Goal: Task Accomplishment & Management: Manage account settings

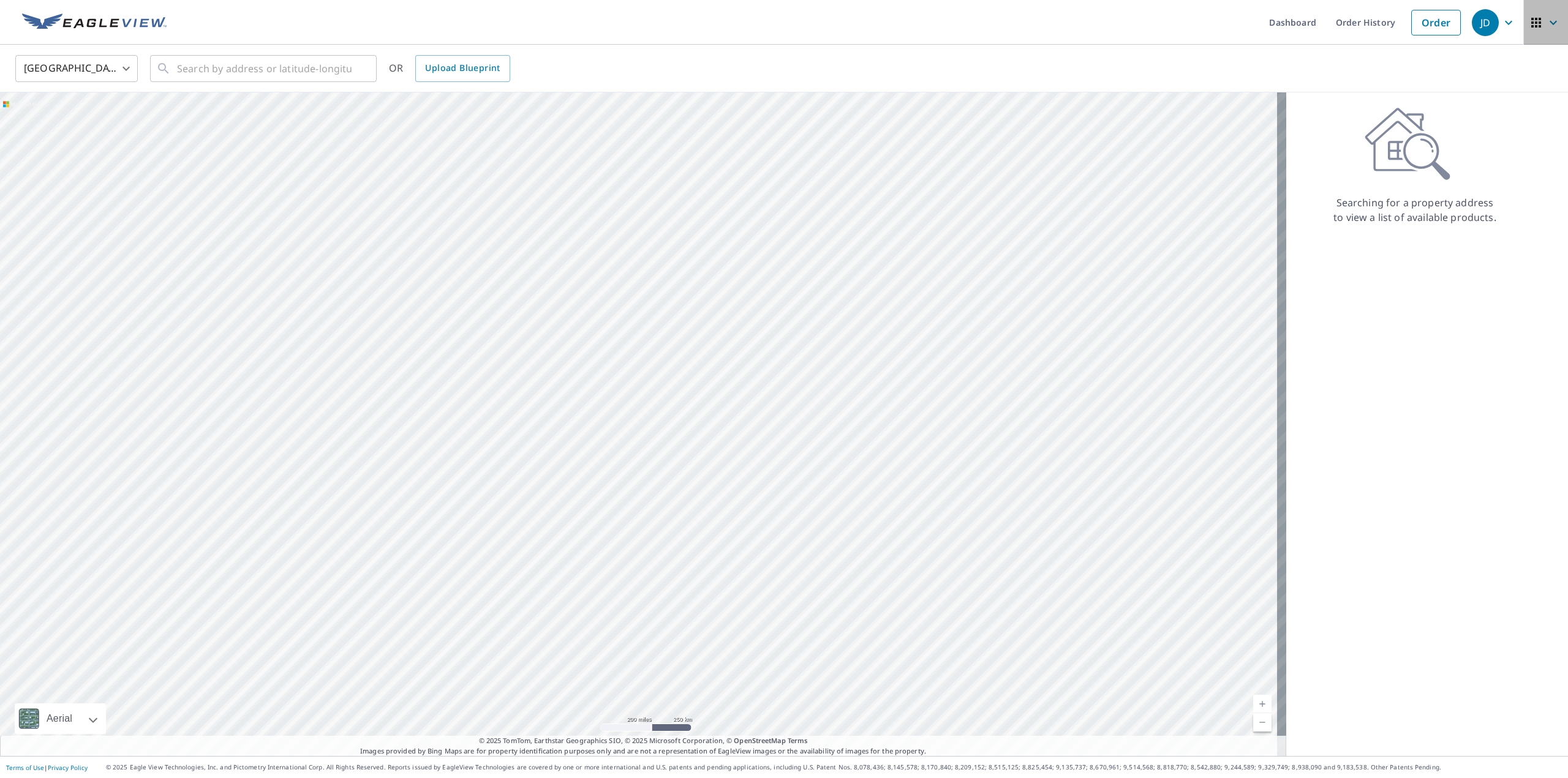
click at [1552, 21] on span "button" at bounding box center [1545, 23] width 34 height 30
click at [1450, 30] on link "Order" at bounding box center [1436, 23] width 50 height 26
click at [1411, 19] on link "Order" at bounding box center [1436, 23] width 50 height 26
click at [1362, 31] on link "Order History" at bounding box center [1366, 22] width 79 height 44
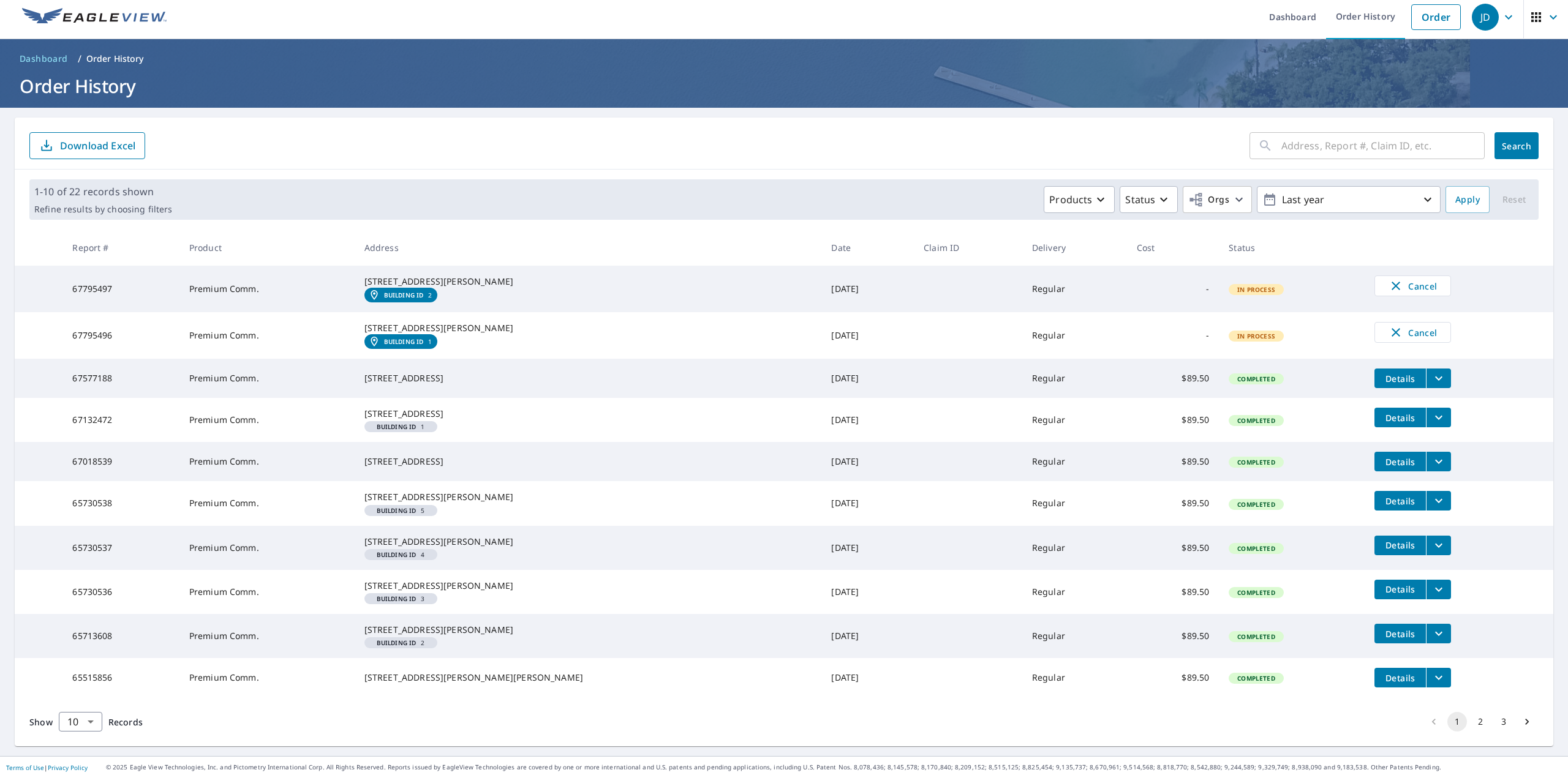
scroll to position [106, 0]
click at [1500, 722] on button "3" at bounding box center [1502, 722] width 19 height 19
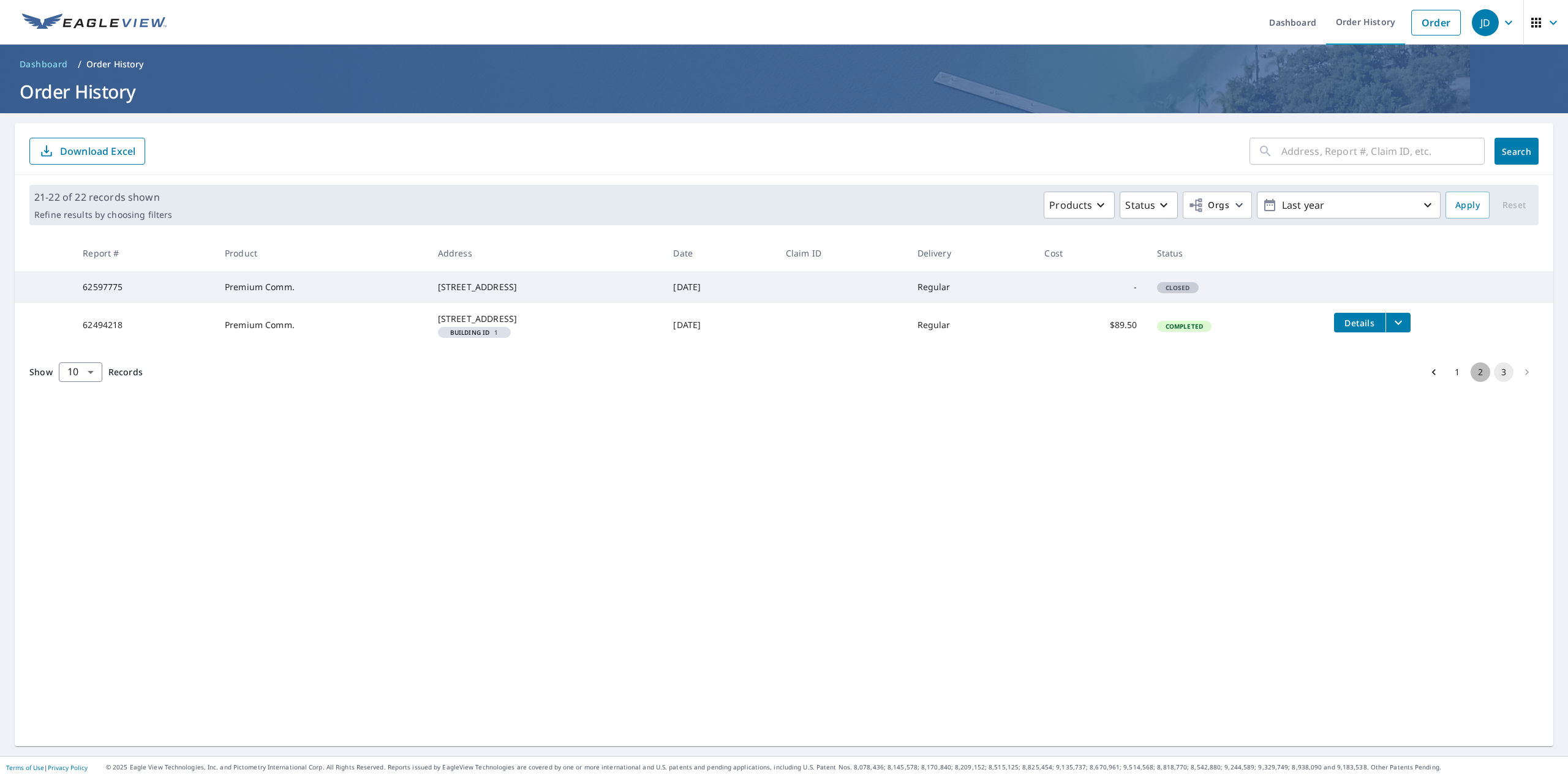
click at [1470, 382] on button "2" at bounding box center [1479, 372] width 19 height 19
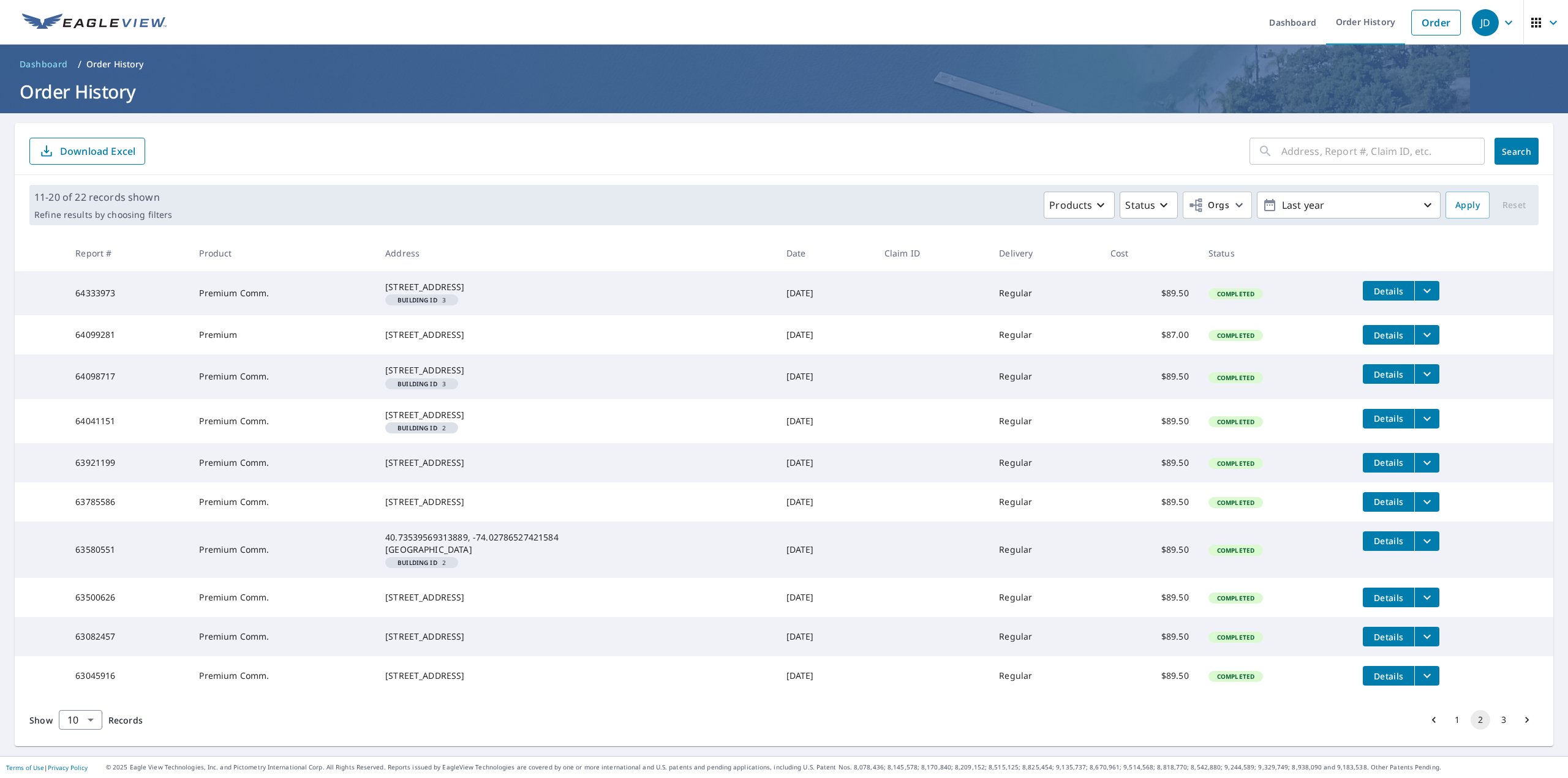
click at [1532, 23] on icon "button" at bounding box center [1536, 22] width 10 height 10
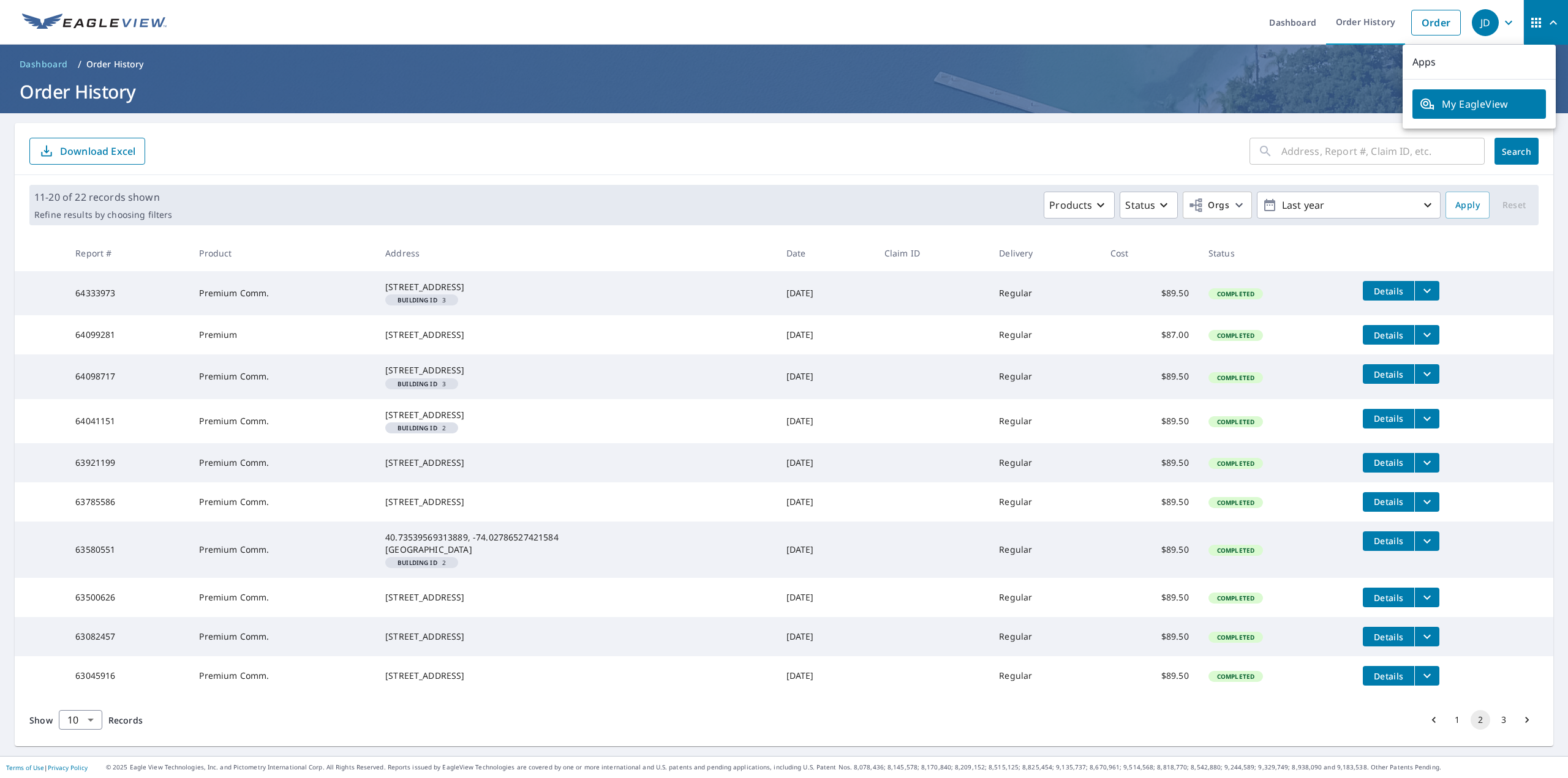
click at [1484, 108] on span "My EagleView" at bounding box center [1478, 104] width 119 height 15
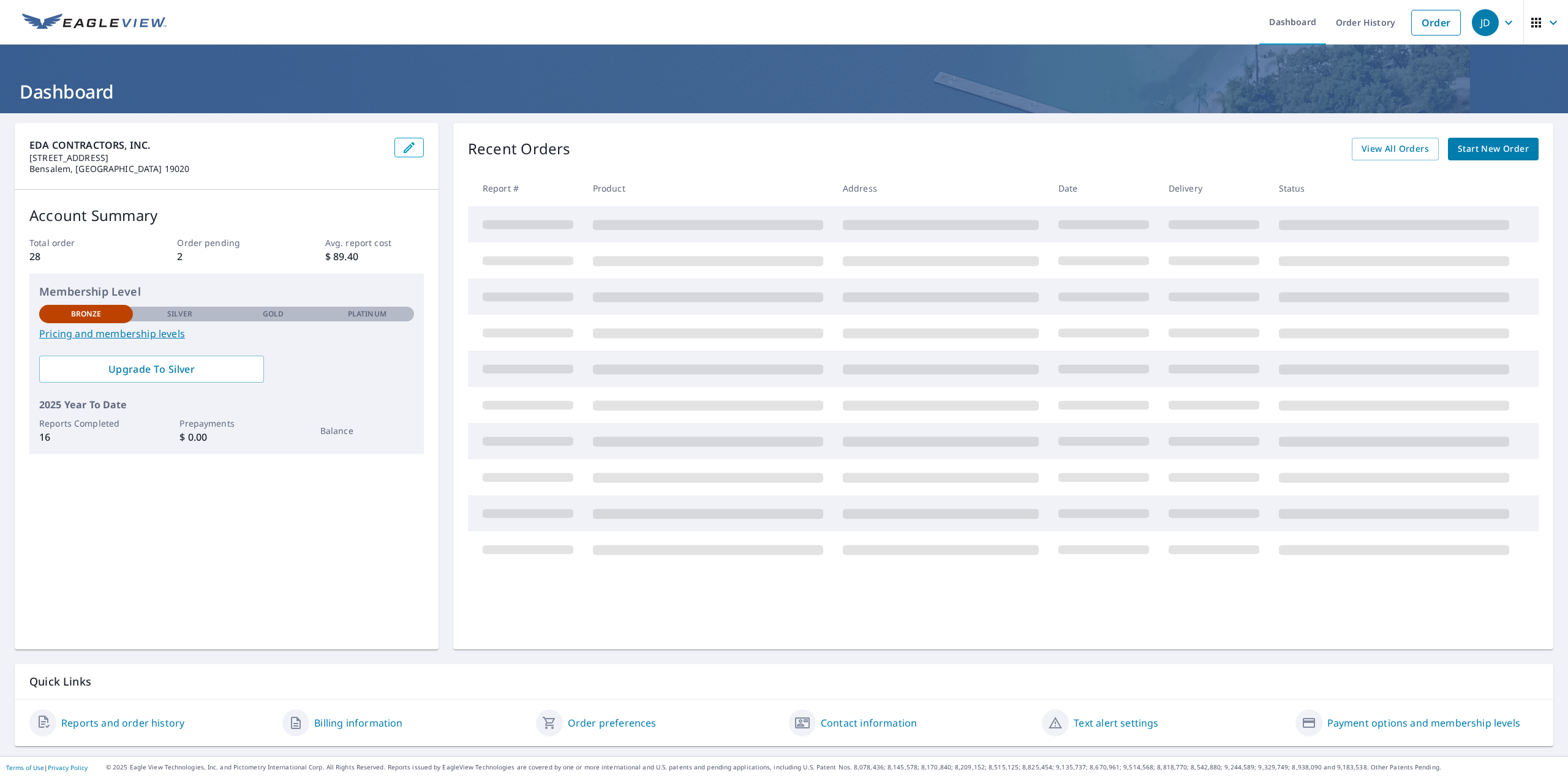
click at [135, 329] on link "Pricing and membership levels" at bounding box center [226, 334] width 375 height 15
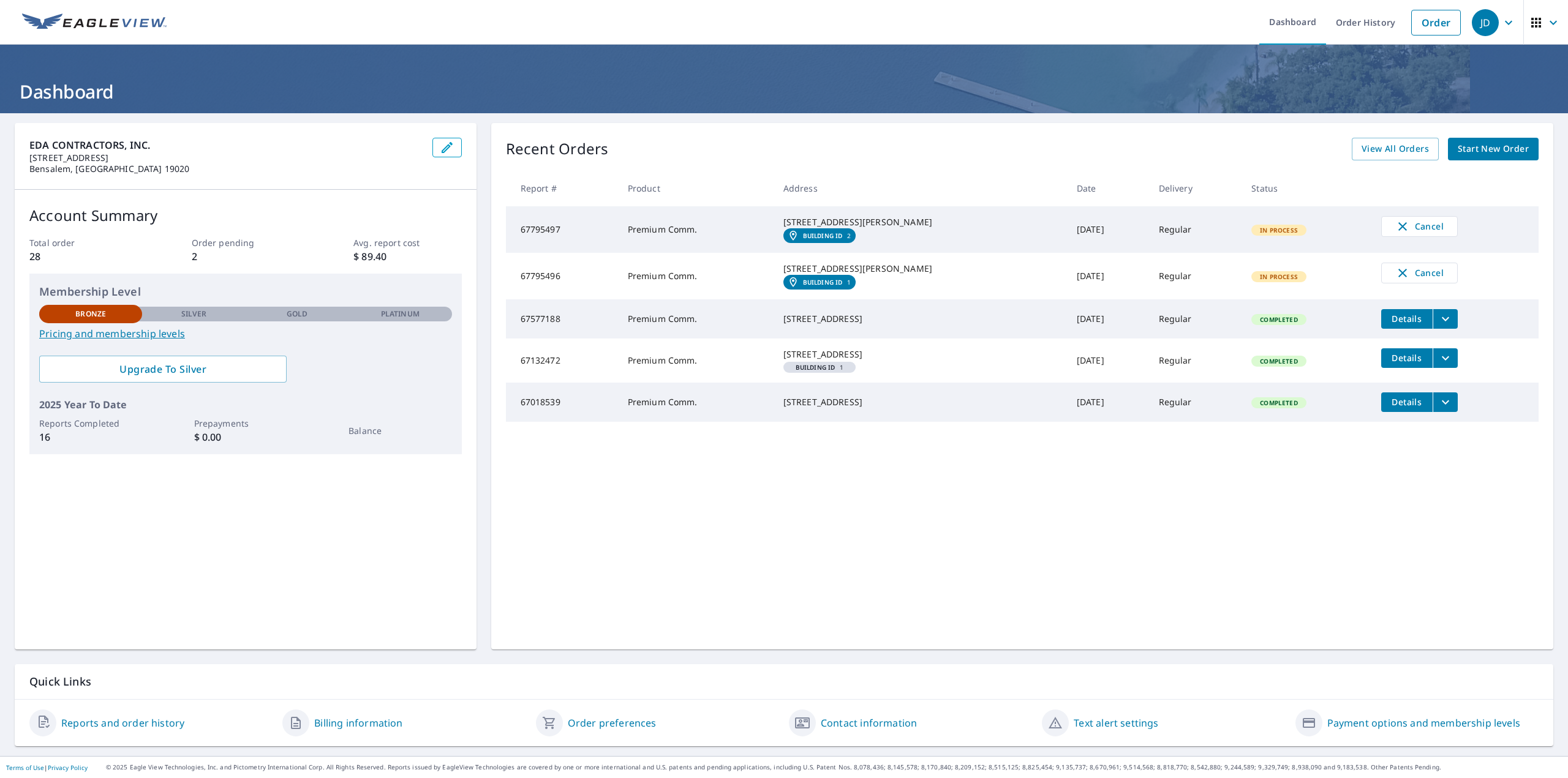
click at [1501, 17] on icon "button" at bounding box center [1508, 23] width 15 height 15
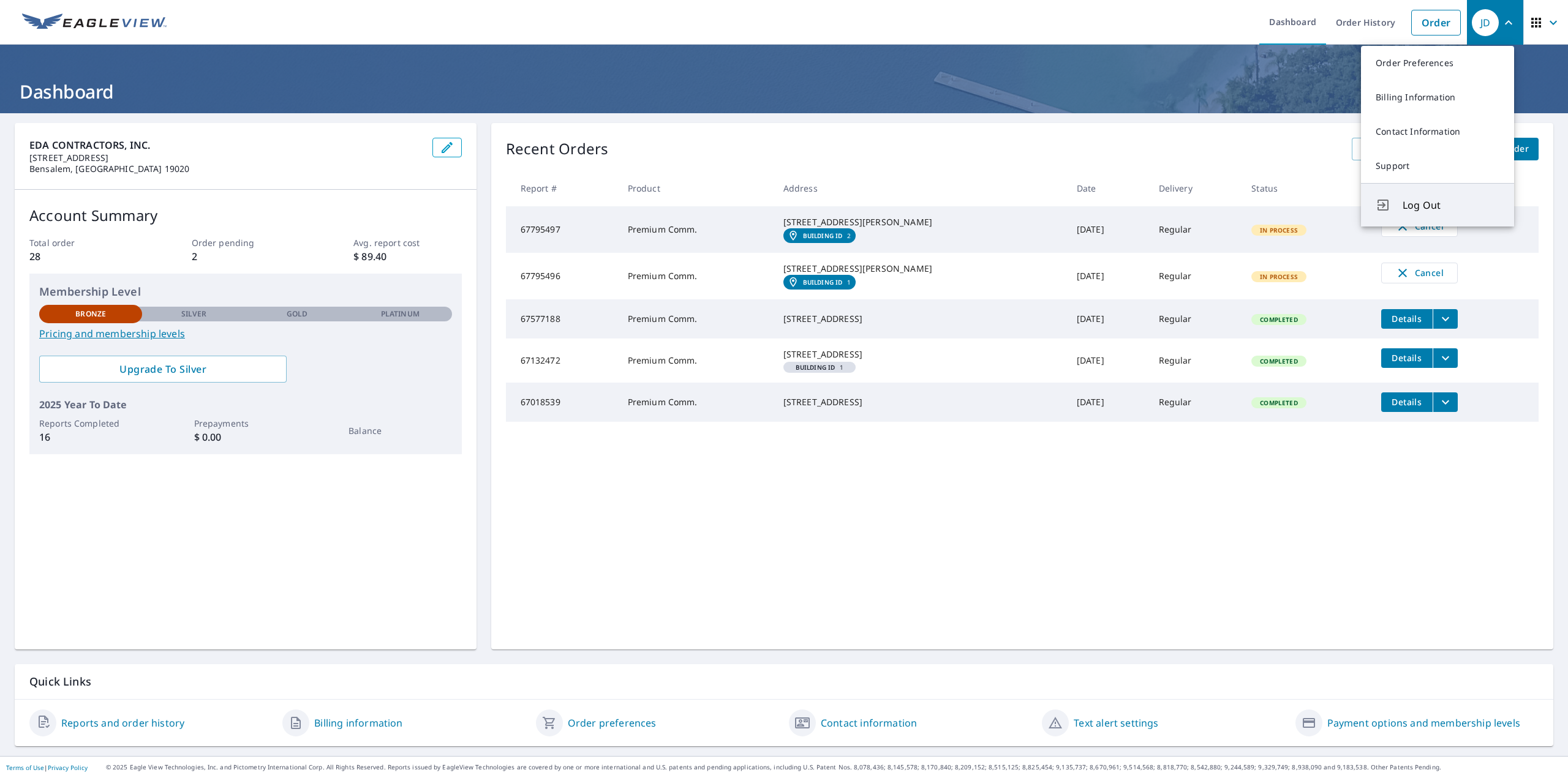
click at [1430, 197] on button "Log Out" at bounding box center [1437, 204] width 153 height 43
